Goal: Information Seeking & Learning: Learn about a topic

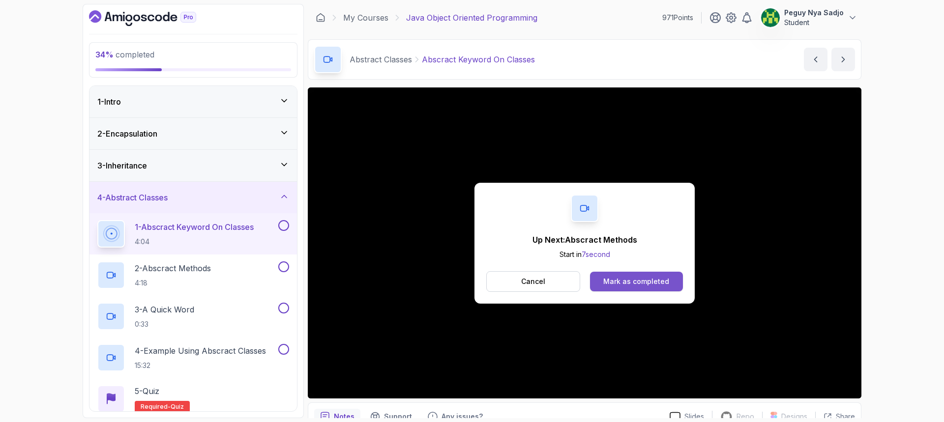
click at [668, 285] on button "Mark as completed" at bounding box center [636, 282] width 93 height 20
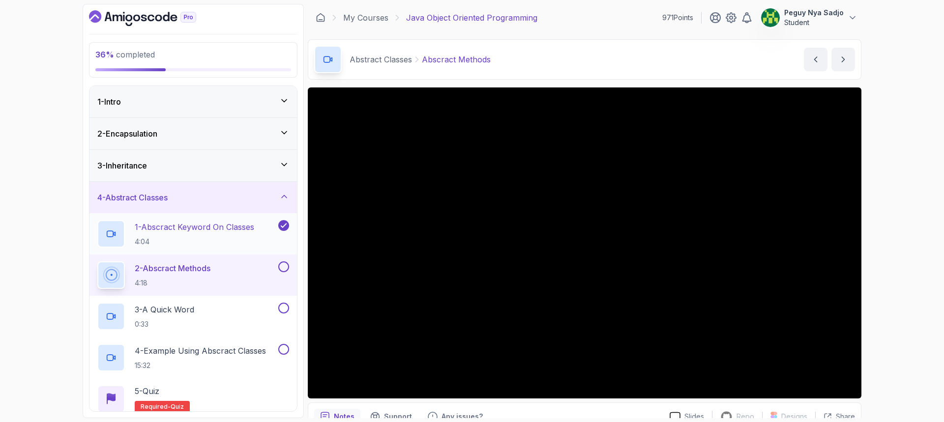
click at [160, 239] on p "4:04" at bounding box center [194, 242] width 119 height 10
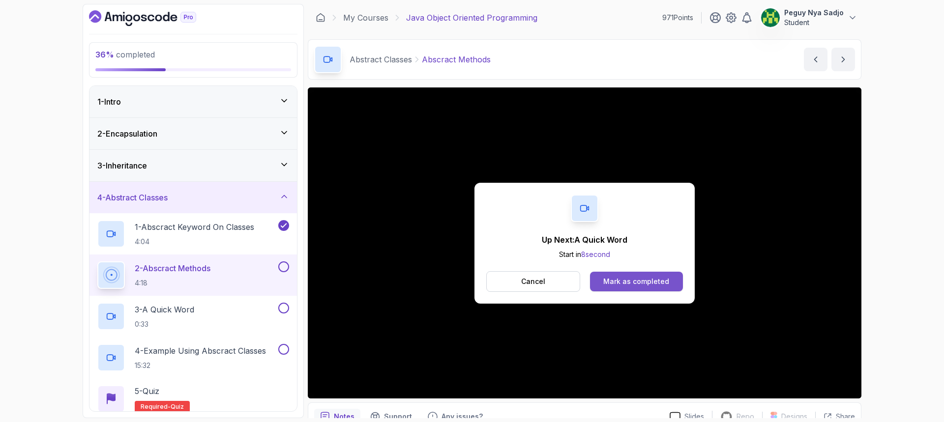
click at [638, 277] on button "Mark as completed" at bounding box center [636, 282] width 93 height 20
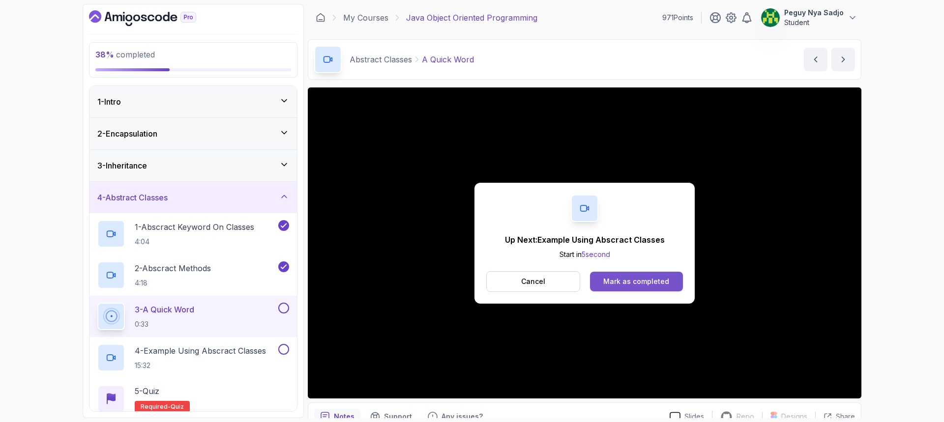
click at [626, 285] on div "Mark as completed" at bounding box center [636, 282] width 66 height 10
